Goal: Information Seeking & Learning: Learn about a topic

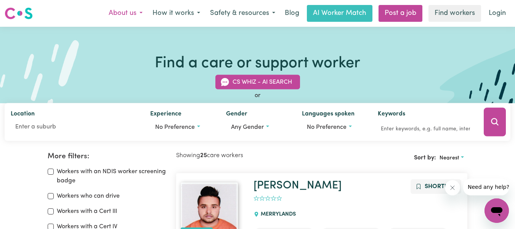
click at [140, 12] on button "About us" at bounding box center [126, 13] width 44 height 16
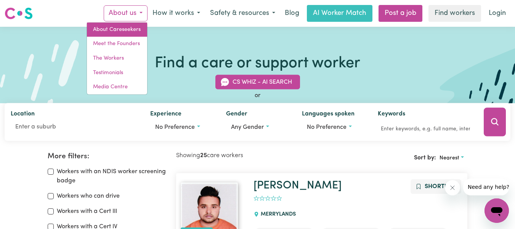
click at [125, 26] on link "About Careseekers" at bounding box center [117, 30] width 60 height 14
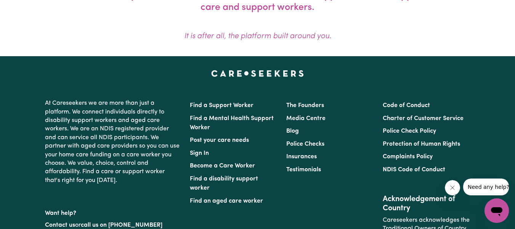
scroll to position [801, 0]
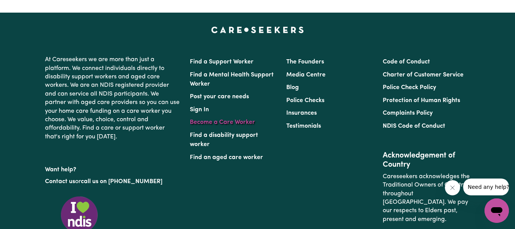
click at [208, 121] on link "Become a Care Worker" at bounding box center [222, 122] width 65 height 6
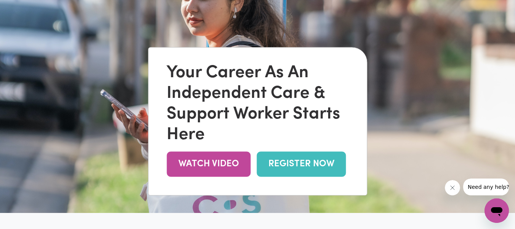
scroll to position [38, 0]
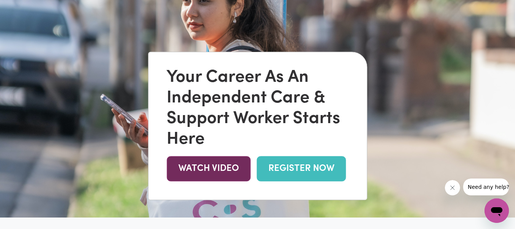
click at [209, 169] on link "WATCH VIDEO" at bounding box center [209, 168] width 84 height 25
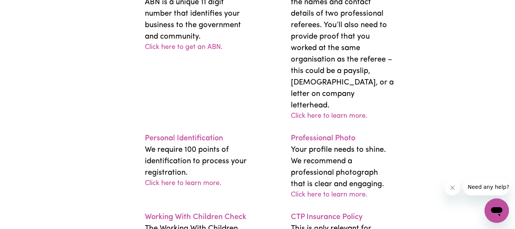
scroll to position [1679, 0]
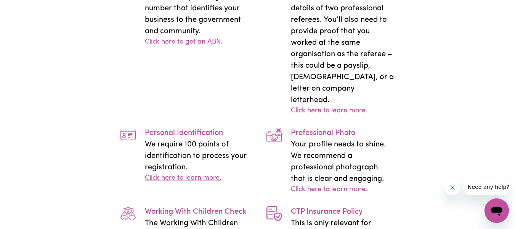
click at [198, 173] on link "Click here to learn more." at bounding box center [183, 178] width 77 height 10
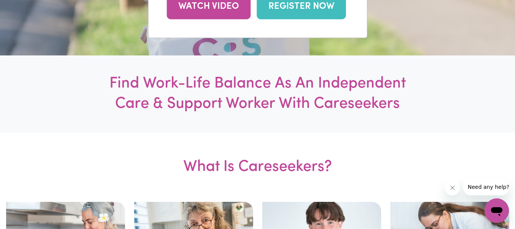
scroll to position [191, 0]
